Goal: Find specific page/section: Find specific page/section

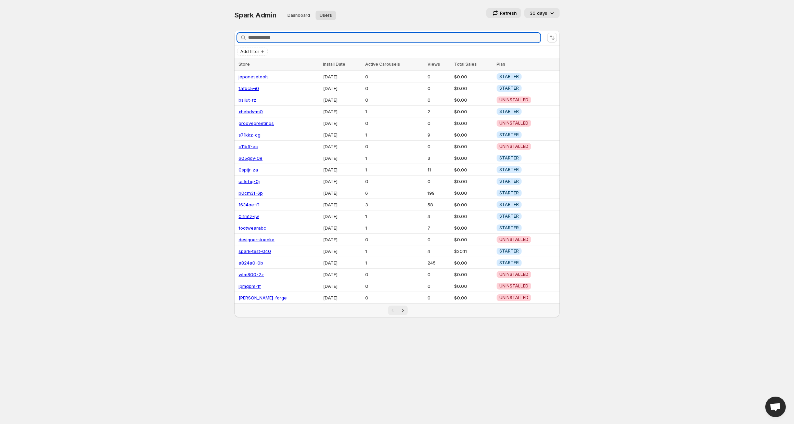
click at [347, 26] on div "Spark Admin. This page is ready Spark Admin Dashboard Users More views Dashboar…" at bounding box center [396, 15] width 325 height 30
click at [304, 41] on input "Search stores" at bounding box center [394, 38] width 292 height 10
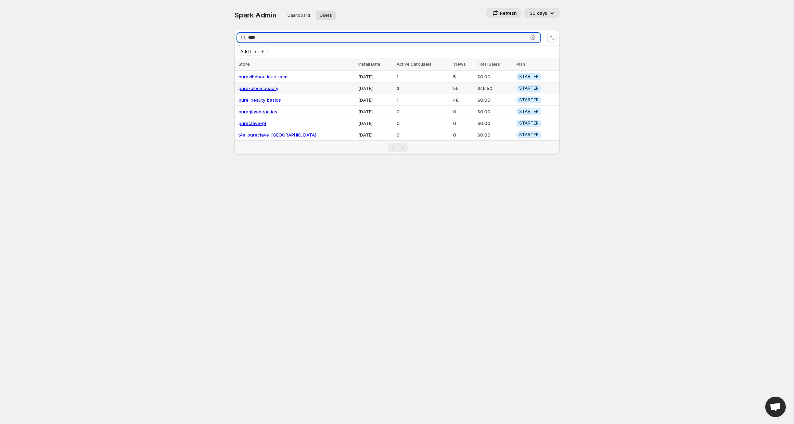
type input "****"
click at [261, 86] on link "pure-bloombeauty" at bounding box center [259, 88] width 40 height 5
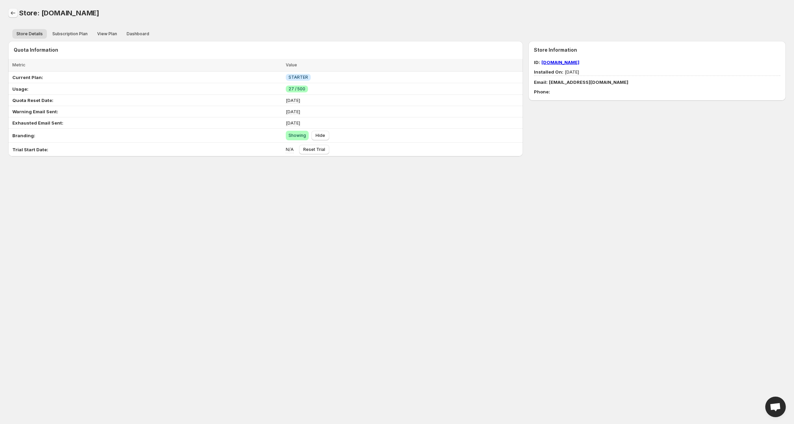
click at [15, 14] on icon "Back" at bounding box center [13, 13] width 7 height 7
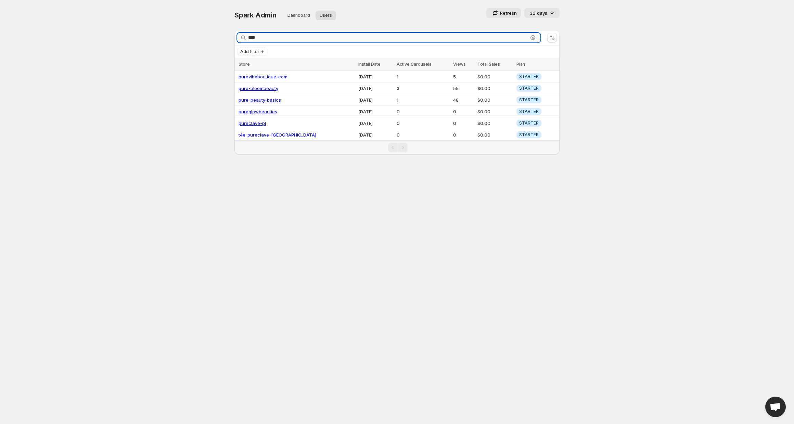
click at [284, 35] on input "****" at bounding box center [388, 38] width 280 height 10
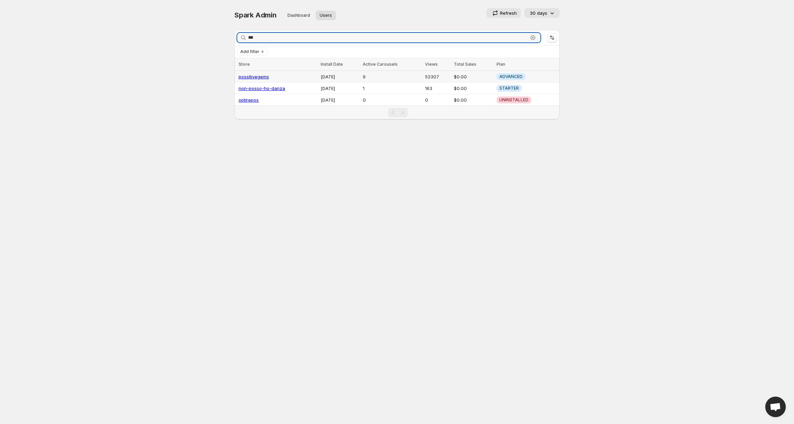
type input "***"
click at [255, 76] on link "possitivegems" at bounding box center [254, 76] width 30 height 5
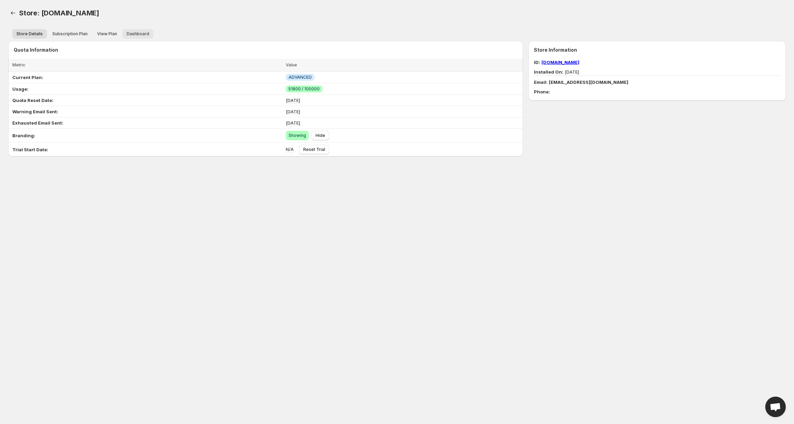
click at [136, 31] on span "Dashboard" at bounding box center [138, 33] width 23 height 5
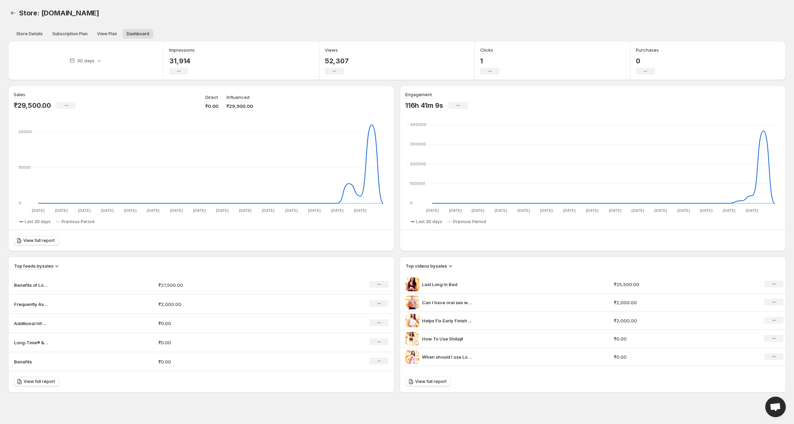
click at [99, 11] on span "Store: [DOMAIN_NAME]" at bounding box center [59, 13] width 80 height 8
drag, startPoint x: 146, startPoint y: 13, endPoint x: 41, endPoint y: 15, distance: 105.1
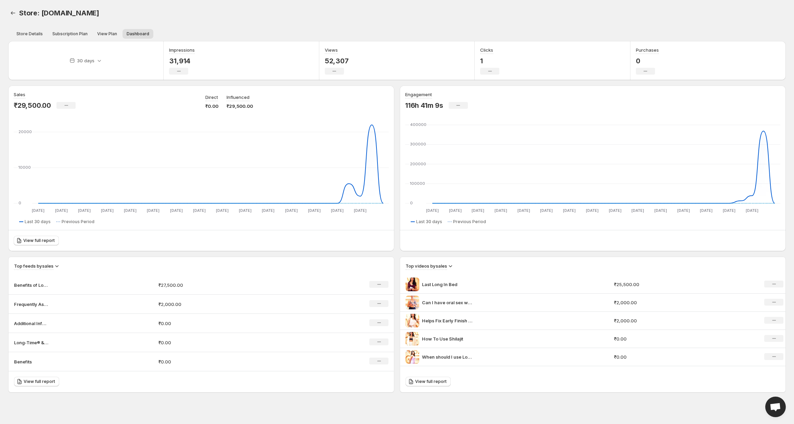
click at [41, 15] on div "Store: [DOMAIN_NAME]" at bounding box center [230, 13] width 422 height 10
copy span "[DOMAIN_NAME]"
click at [338, 63] on p "52,307" at bounding box center [337, 61] width 24 height 8
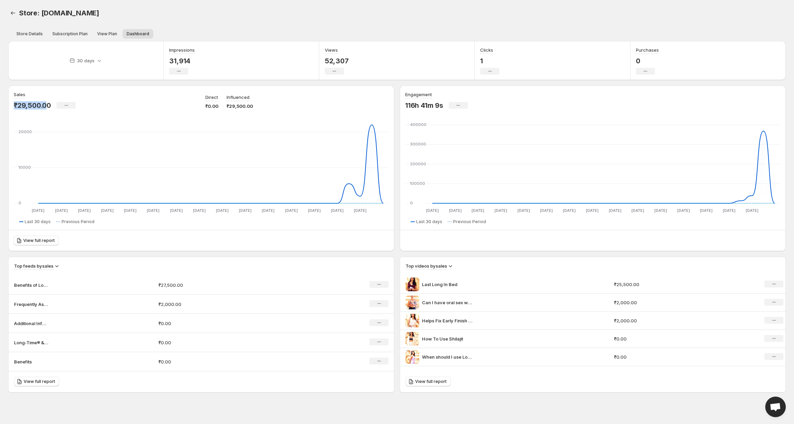
drag, startPoint x: 50, startPoint y: 106, endPoint x: 10, endPoint y: 106, distance: 39.4
click at [10, 106] on div "Sales ₹29,500.00 No change Direct ₹0.00 Influenced ₹29,500.00 [DATE] Aug [DATE]…" at bounding box center [201, 169] width 386 height 166
click at [44, 108] on p "₹29,500.00" at bounding box center [32, 105] width 37 height 8
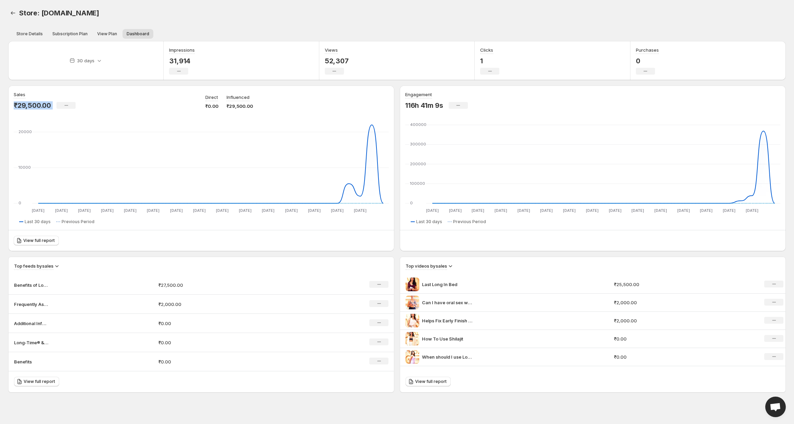
click at [44, 108] on p "₹29,500.00" at bounding box center [32, 105] width 37 height 8
click at [183, 60] on p "31,914" at bounding box center [182, 61] width 26 height 8
click at [346, 62] on p "52,307" at bounding box center [337, 61] width 24 height 8
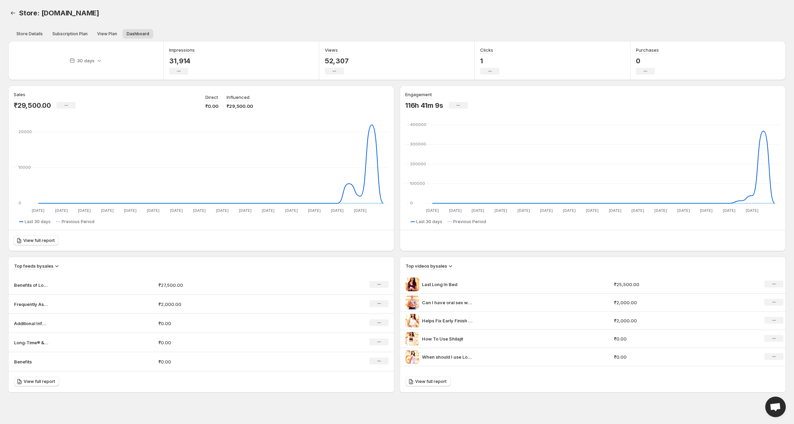
click at [346, 62] on p "52,307" at bounding box center [337, 61] width 24 height 8
click at [346, 64] on p "52,307" at bounding box center [337, 61] width 24 height 8
click at [346, 66] on div "Views 52,307 No change" at bounding box center [337, 61] width 24 height 28
click at [339, 61] on p "52,307" at bounding box center [337, 61] width 24 height 8
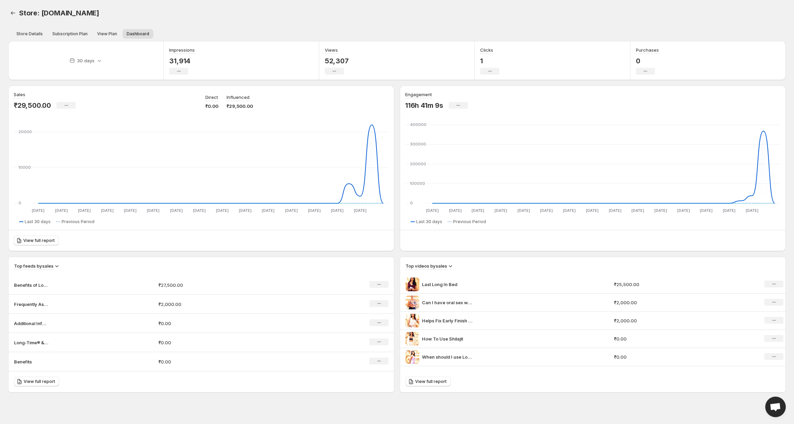
click at [339, 61] on p "52,307" at bounding box center [337, 61] width 24 height 8
click at [380, 29] on ul "Store Details Subscription Plan View Plan Dashboard More views" at bounding box center [397, 34] width 772 height 10
